Goal: Transaction & Acquisition: Purchase product/service

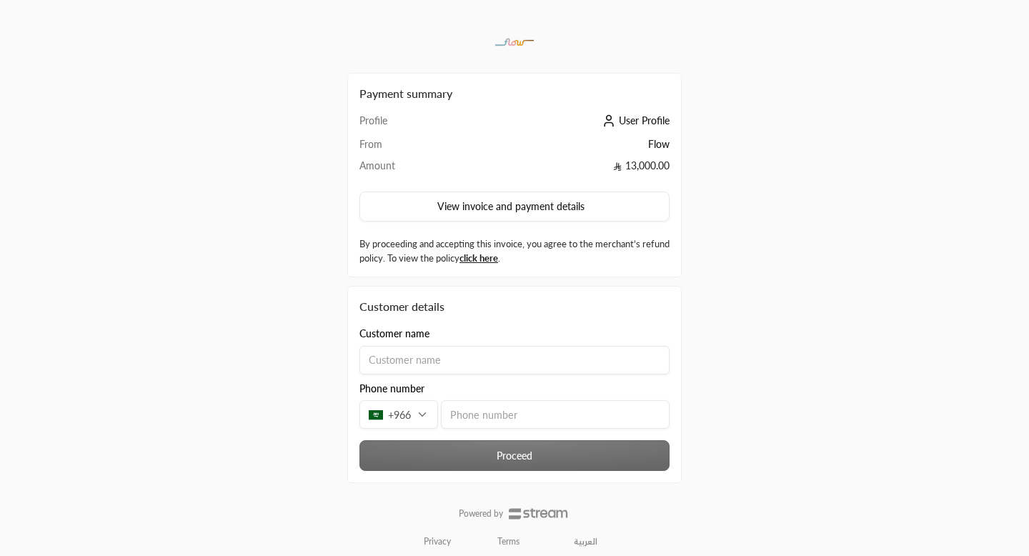
click at [494, 410] on input "tel" at bounding box center [555, 414] width 229 height 29
type input "501344188"
click at [491, 351] on input at bounding box center [514, 360] width 310 height 29
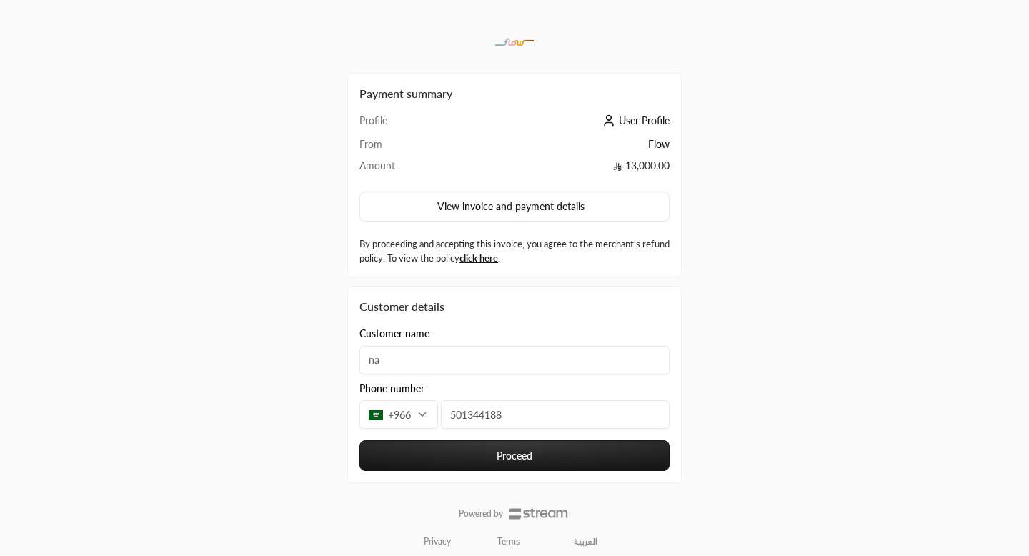
type input "n"
type input "[PERSON_NAME]"
click at [497, 453] on button "Proceed" at bounding box center [514, 455] width 310 height 31
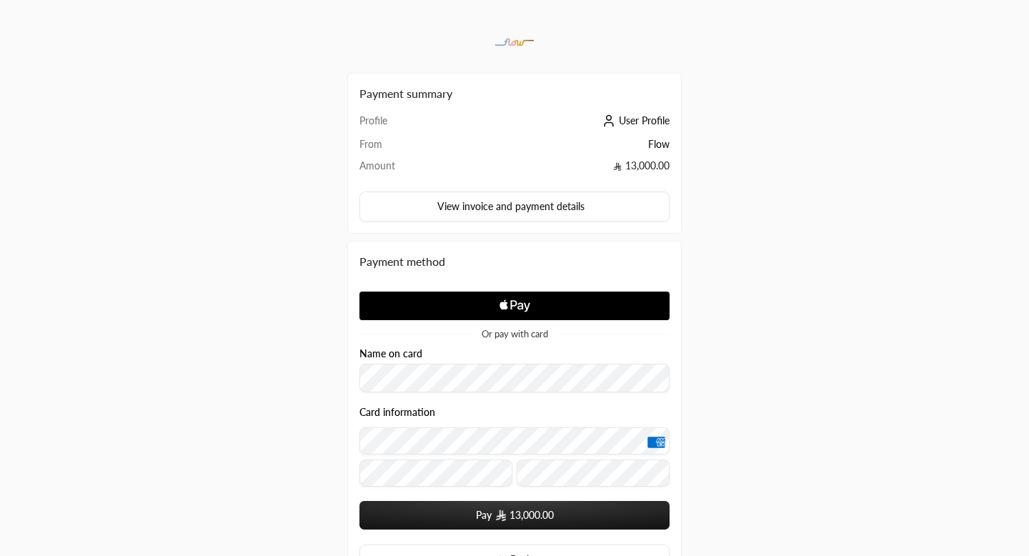
click at [534, 514] on span "13,000.00" at bounding box center [531, 515] width 44 height 14
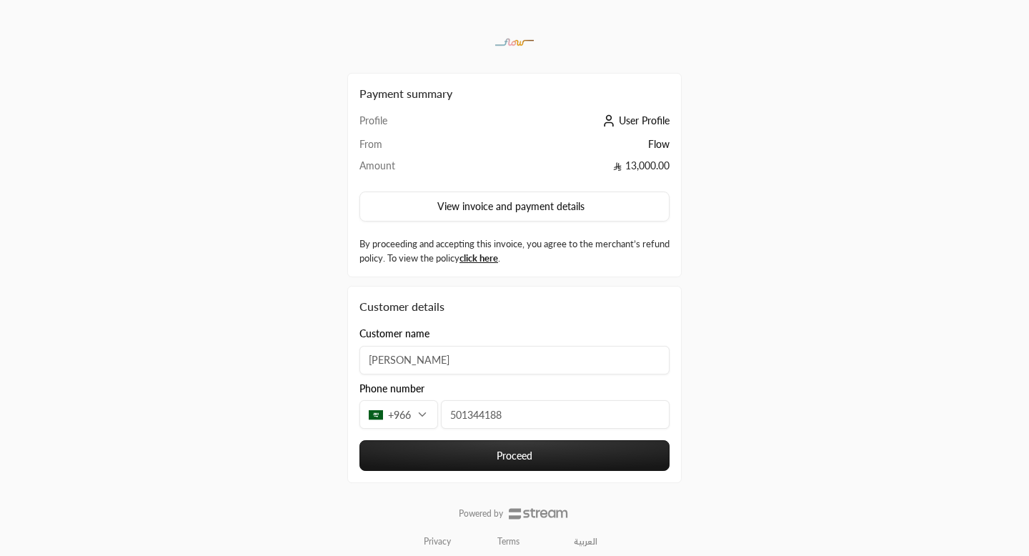
click at [497, 417] on input "501344188" at bounding box center [555, 414] width 229 height 29
click at [526, 449] on button "Proceed" at bounding box center [514, 455] width 310 height 31
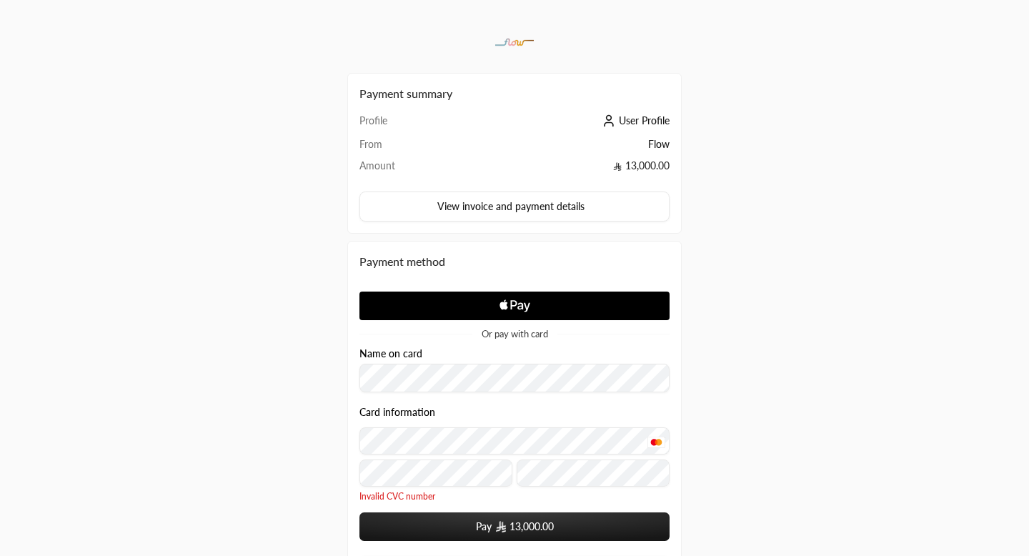
click at [564, 521] on button "Pay 13,000.00" at bounding box center [514, 526] width 310 height 29
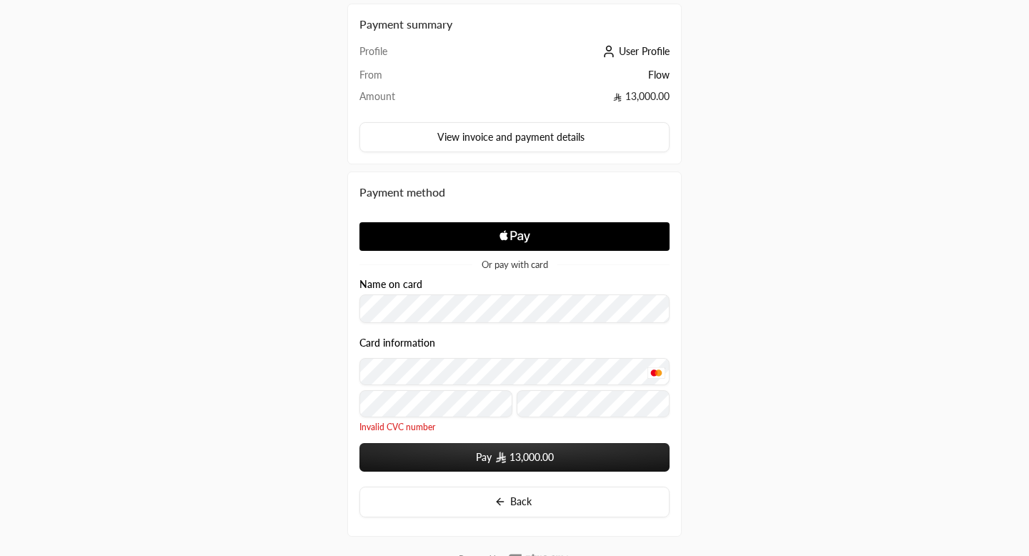
scroll to position [109, 0]
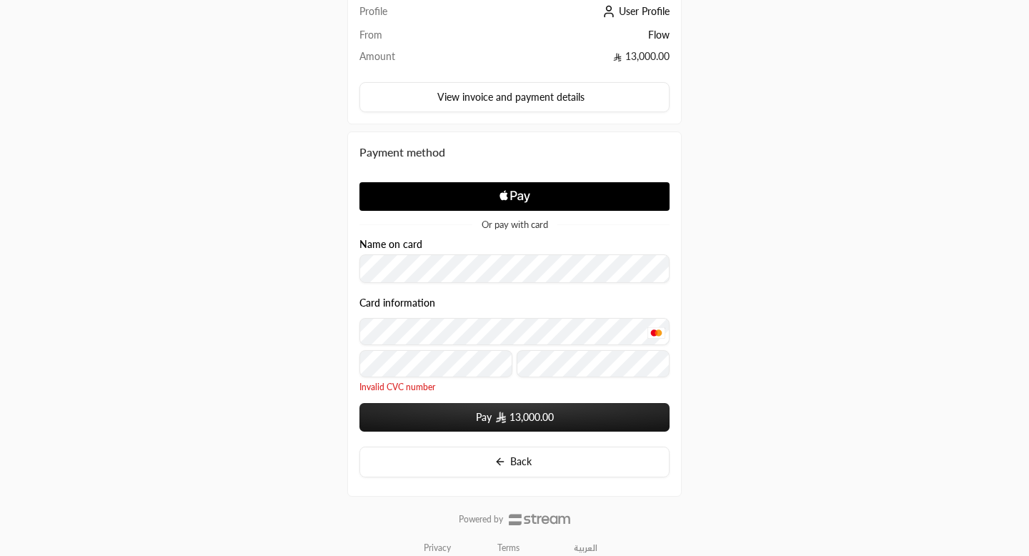
click at [485, 421] on button "Pay 13,000.00" at bounding box center [514, 417] width 310 height 29
click at [727, 389] on div "Payment summary Profile User Profile From Flow Amount 13,000.00 View invoice an…" at bounding box center [514, 231] width 514 height 680
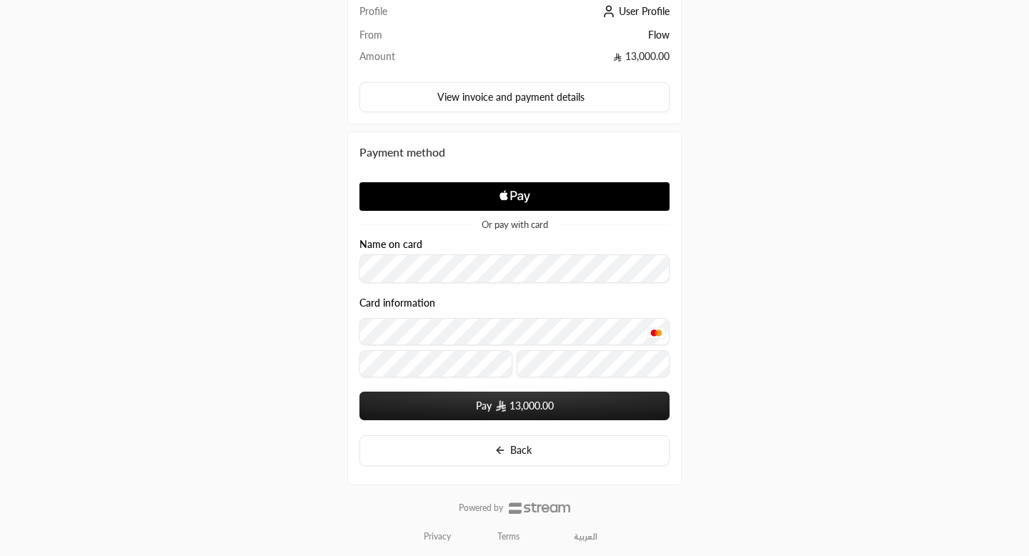
click at [809, 346] on div "Payment summary Profile User Profile From Flow Amount 13,000.00 View invoice an…" at bounding box center [514, 225] width 1029 height 669
click at [462, 404] on button "Pay 13,000.00" at bounding box center [514, 405] width 310 height 29
